Goal: Information Seeking & Learning: Find specific fact

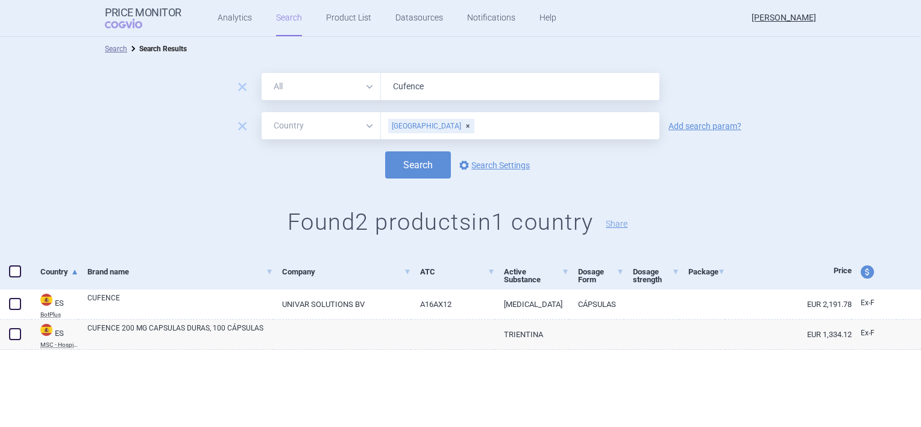
select select "country"
click at [417, 125] on div "[GEOGRAPHIC_DATA]" at bounding box center [431, 126] width 86 height 14
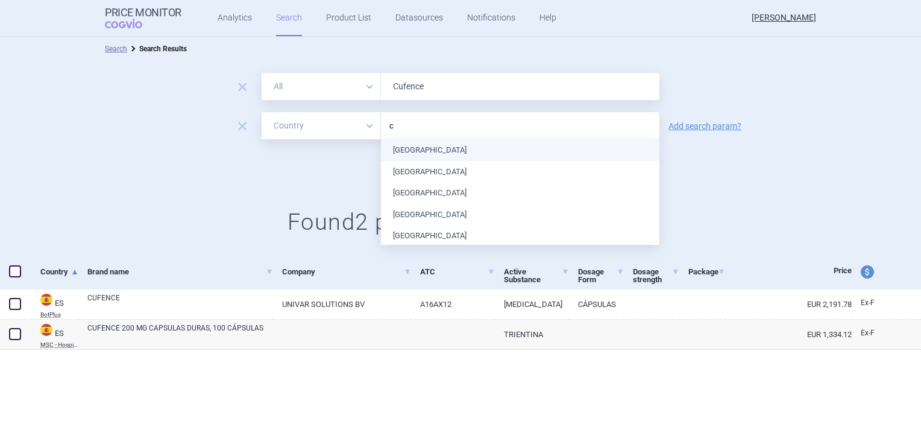
type input "cy"
click at [351, 167] on div "Search options Search Settings" at bounding box center [460, 164] width 921 height 27
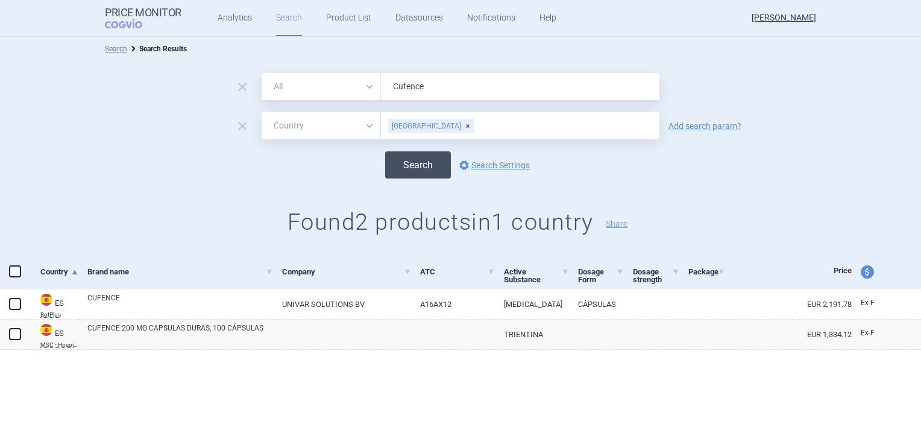
click at [416, 164] on button "Search" at bounding box center [418, 164] width 66 height 27
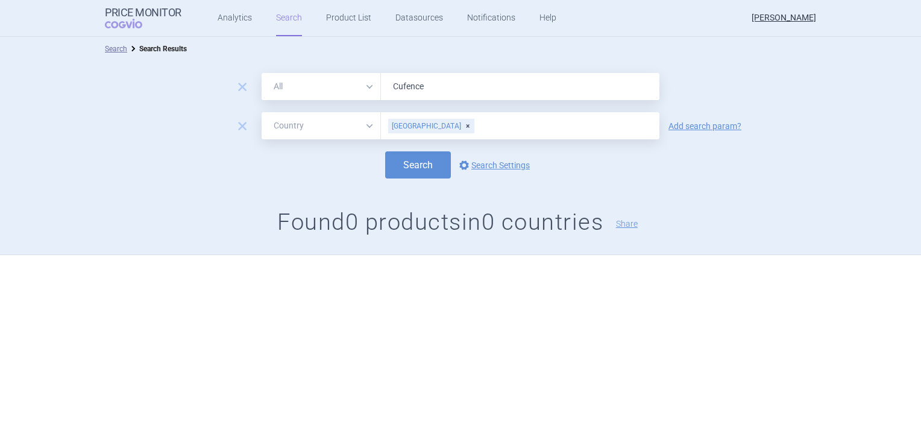
drag, startPoint x: 429, startPoint y: 84, endPoint x: 390, endPoint y: 87, distance: 38.6
click at [390, 87] on input "Cufence" at bounding box center [520, 86] width 278 height 27
type input "trientin"
click at [309, 157] on div "Search options Search Settings" at bounding box center [460, 164] width 921 height 27
click at [412, 161] on button "Search" at bounding box center [418, 164] width 66 height 27
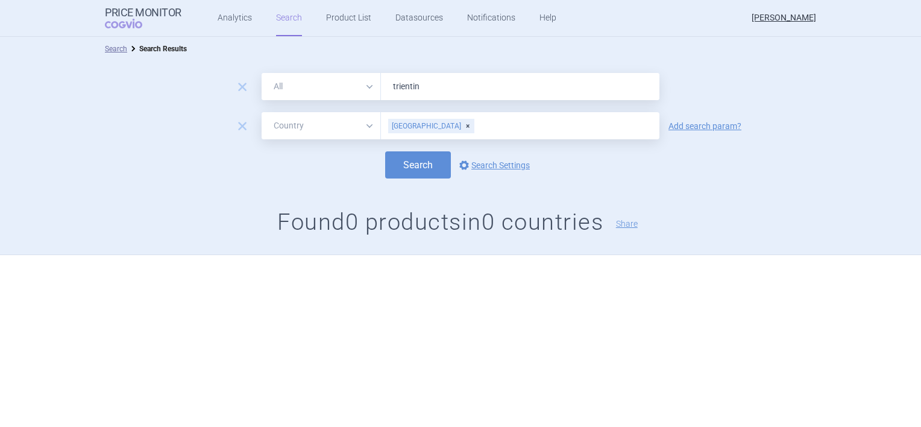
click at [419, 125] on div "[GEOGRAPHIC_DATA]" at bounding box center [431, 126] width 86 height 14
click at [424, 87] on input "trientin" at bounding box center [520, 86] width 278 height 27
drag, startPoint x: 427, startPoint y: 88, endPoint x: 383, endPoint y: 85, distance: 44.1
click at [383, 85] on input "trientin" at bounding box center [520, 86] width 278 height 27
type input "g"
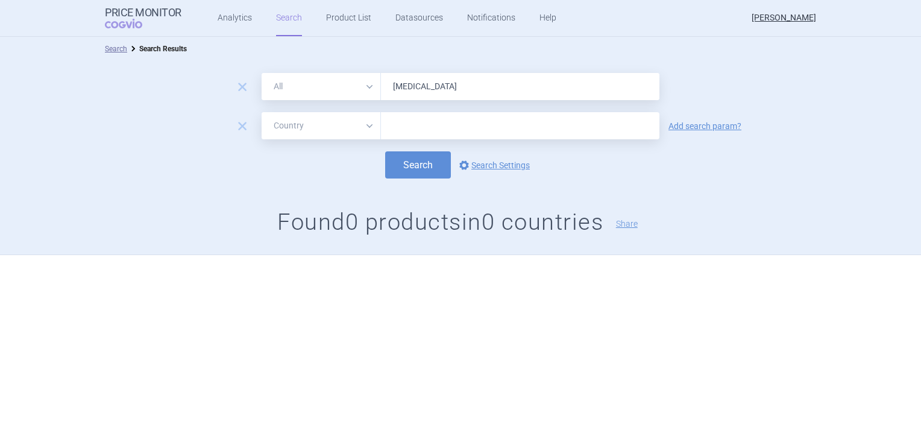
type input "[MEDICAL_DATA]"
click at [342, 154] on div "Search options Search Settings" at bounding box center [460, 164] width 921 height 27
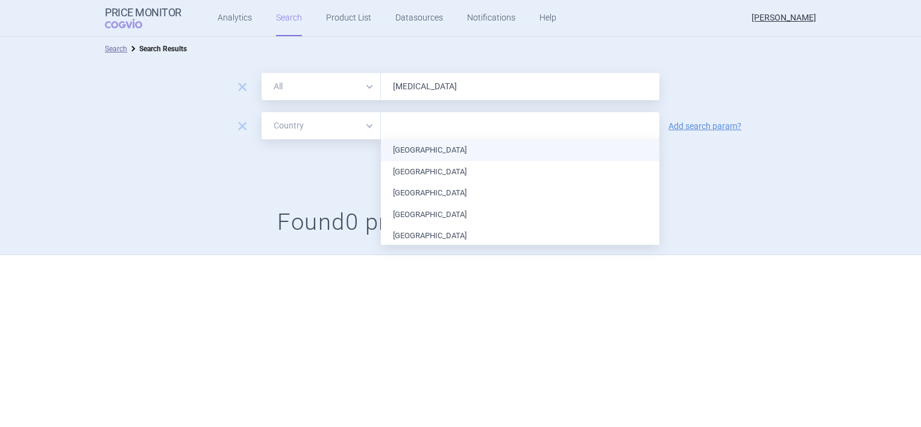
click at [401, 128] on input "text" at bounding box center [520, 126] width 266 height 16
type input "c"
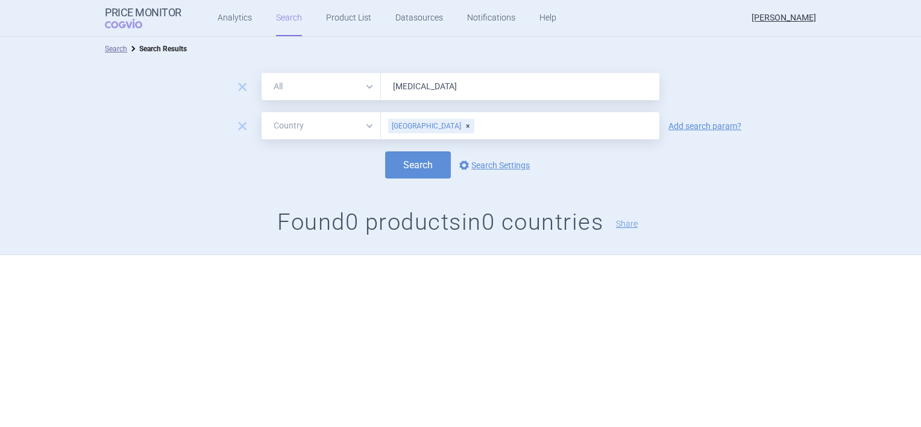
click at [337, 178] on div "remove All Brand Name ATC Company Active Substance Country Newer than [MEDICAL_…" at bounding box center [460, 158] width 921 height 194
click at [417, 166] on button "Search" at bounding box center [418, 164] width 66 height 27
